Goal: Task Accomplishment & Management: Manage account settings

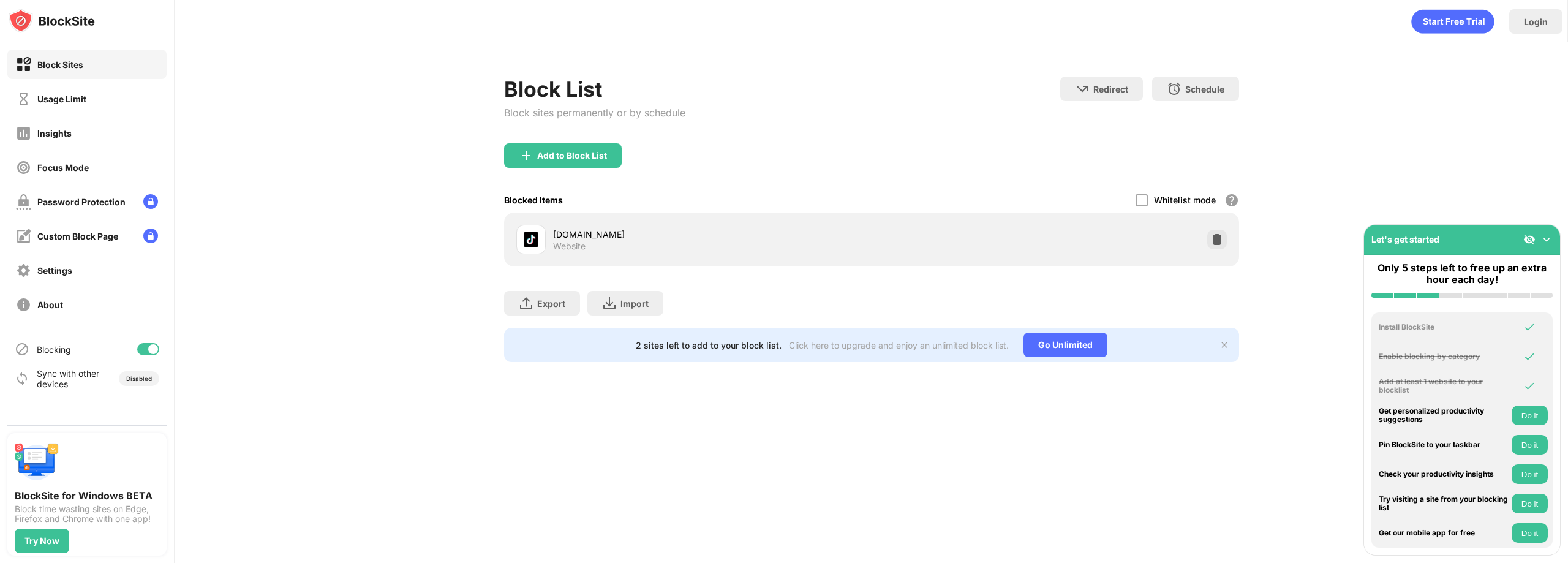
click at [53, 117] on div "Block Sites Usage Limit Insights Focus Mode Password Protection Custom Block Pa…" at bounding box center [87, 184] width 174 height 284
click at [54, 104] on div "Usage Limit" at bounding box center [51, 98] width 70 height 15
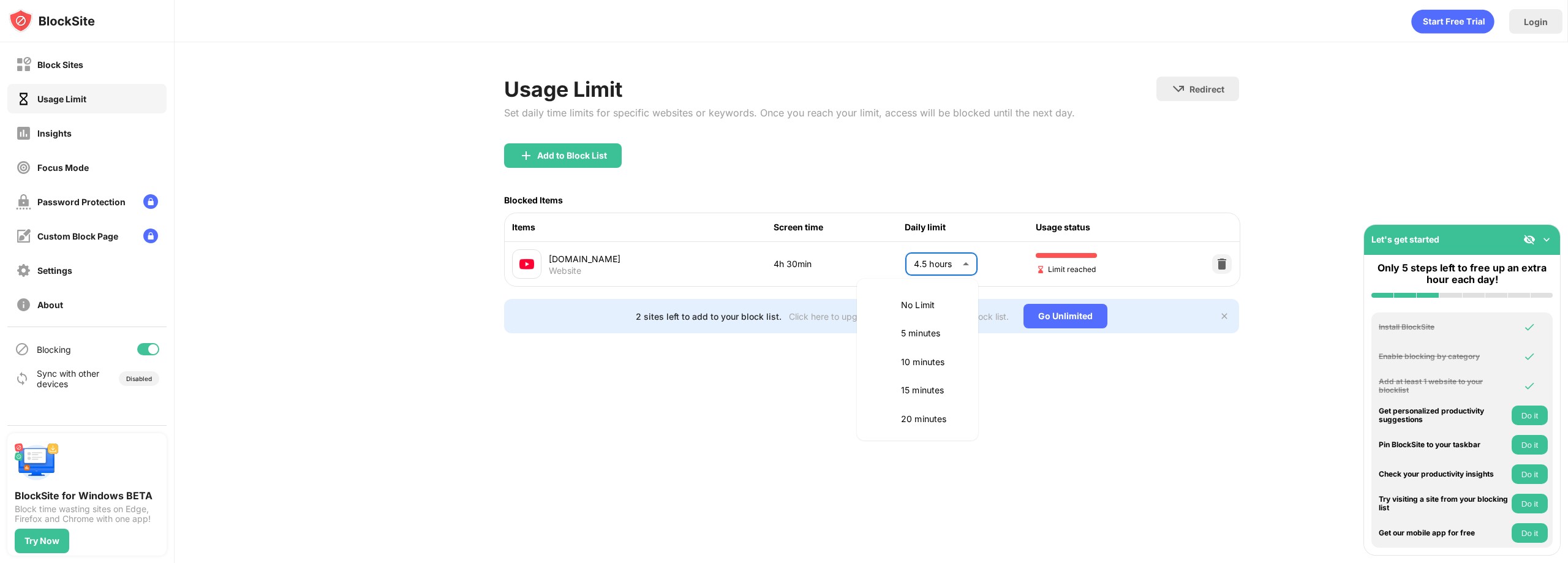
click at [910, 265] on body "Block Sites Usage Limit Insights Focus Mode Password Protection Custom Block Pa…" at bounding box center [784, 282] width 1568 height 563
click at [925, 341] on li "4 hours" at bounding box center [917, 331] width 106 height 28
type input "***"
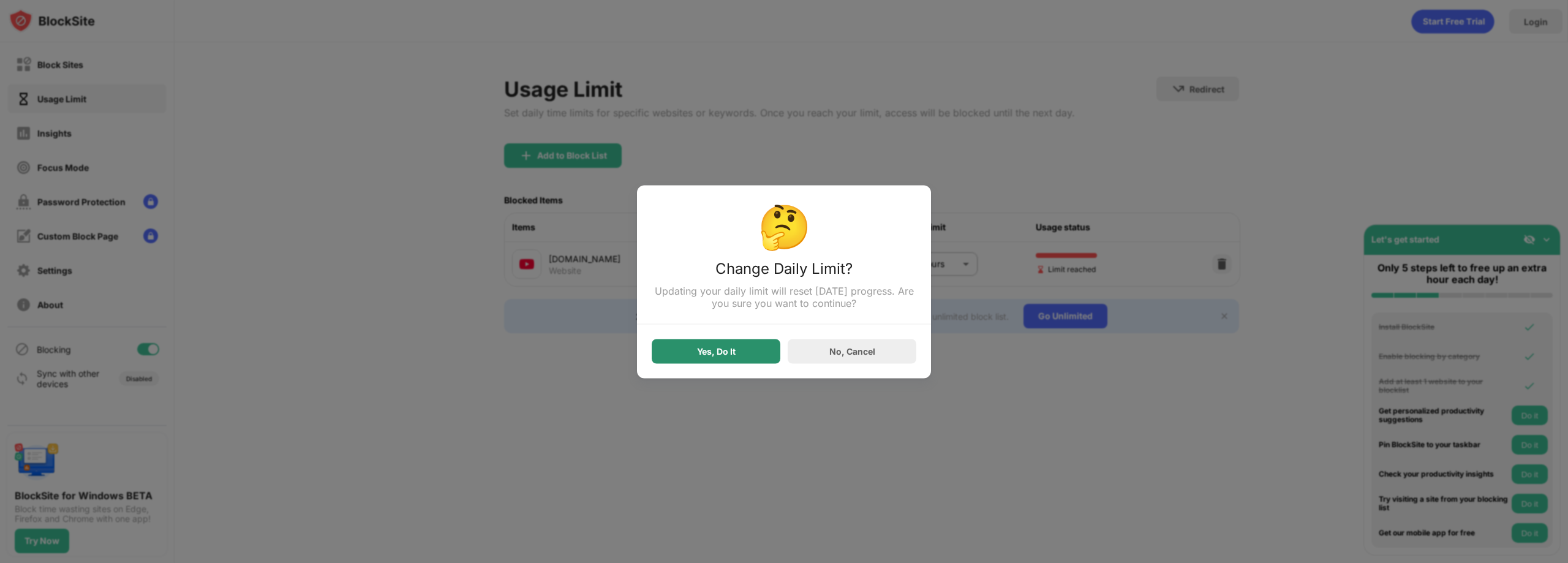
click at [750, 363] on div "Yes, Do It" at bounding box center [716, 351] width 129 height 25
